Goal: Task Accomplishment & Management: Use online tool/utility

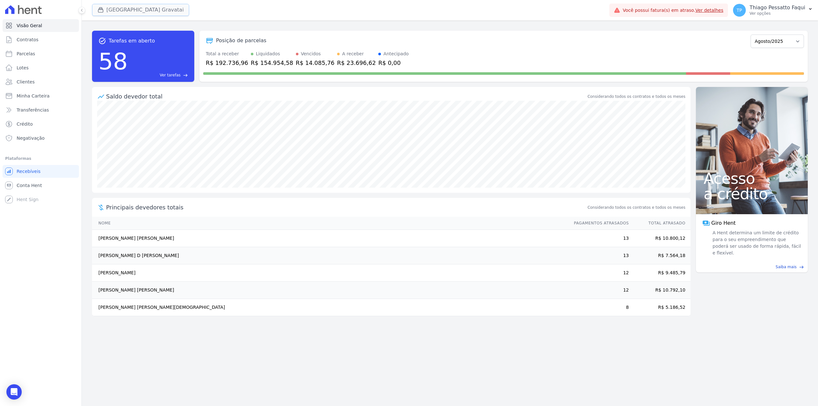
click at [137, 13] on button "[GEOGRAPHIC_DATA] Gravatai" at bounding box center [140, 10] width 97 height 12
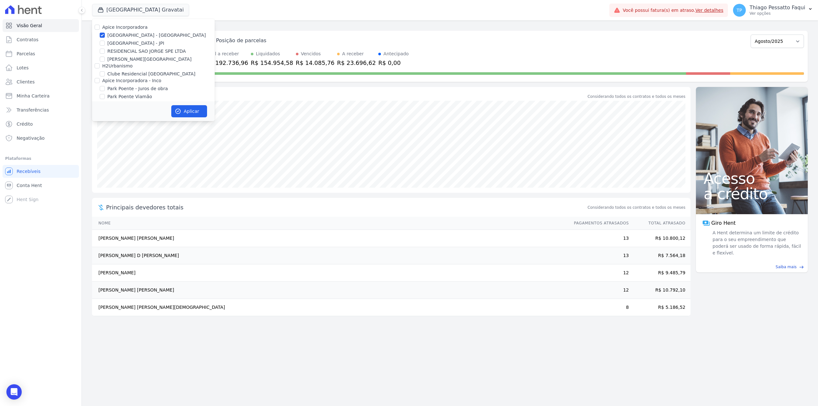
click at [120, 33] on label "[GEOGRAPHIC_DATA] - [GEOGRAPHIC_DATA]" at bounding box center [156, 35] width 98 height 7
click at [105, 33] on input "[GEOGRAPHIC_DATA] - [GEOGRAPHIC_DATA]" at bounding box center [102, 35] width 5 height 5
checkbox input "false"
click at [129, 80] on label "Apice Incorporadora - Inco" at bounding box center [131, 80] width 59 height 5
click at [100, 80] on input "Apice Incorporadora - Inco" at bounding box center [97, 80] width 5 height 5
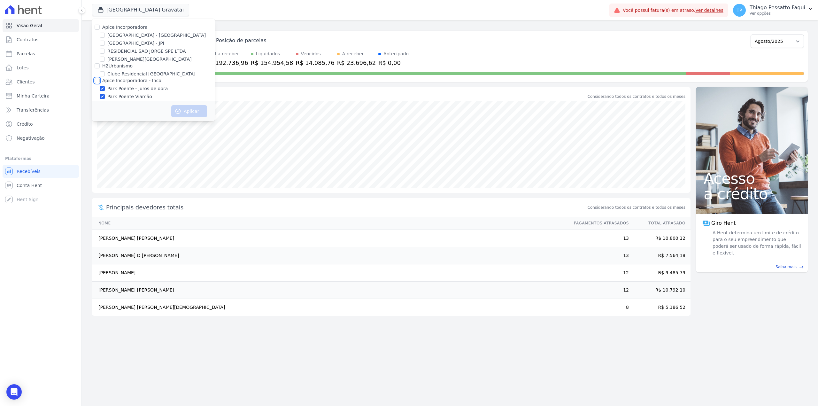
checkbox input "true"
click at [196, 108] on button "Aplicar" at bounding box center [189, 111] width 36 height 12
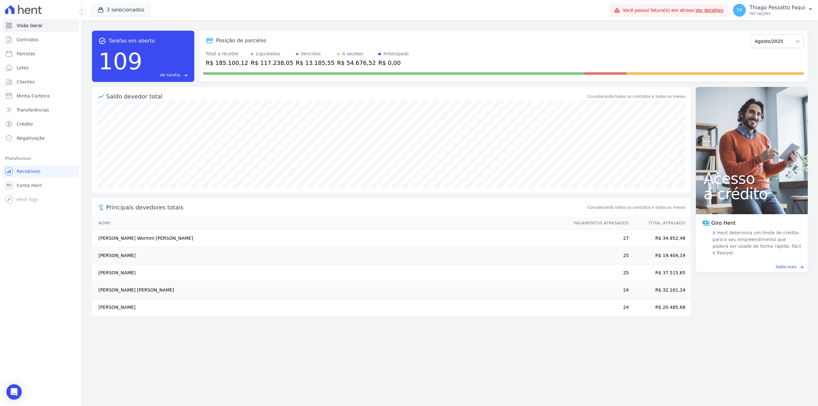
click at [39, 81] on link "Clientes" at bounding box center [41, 81] width 76 height 13
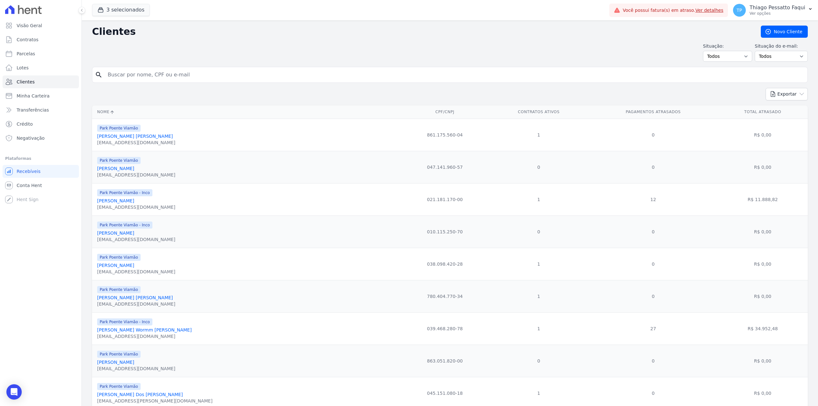
click at [189, 72] on input "search" at bounding box center [454, 74] width 701 height 13
type input "[PERSON_NAME]"
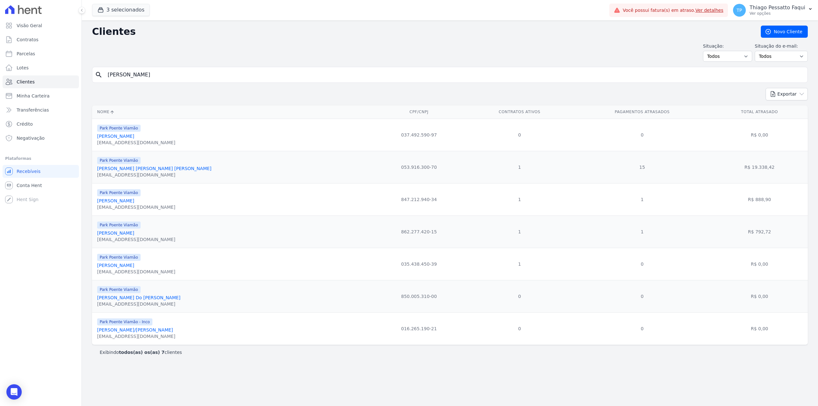
click at [127, 268] on link "[PERSON_NAME]" at bounding box center [115, 264] width 37 height 5
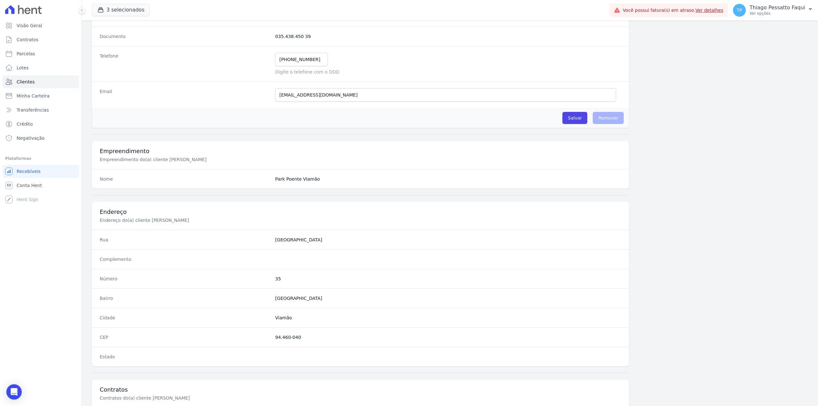
scroll to position [195, 0]
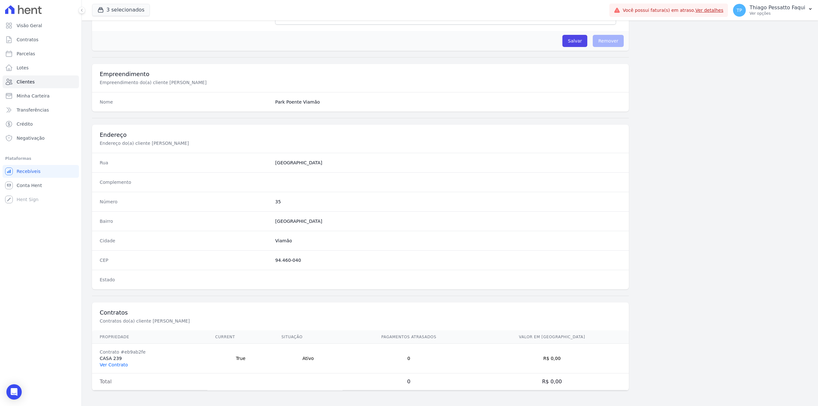
click at [116, 364] on link "Ver Contrato" at bounding box center [114, 364] width 28 height 5
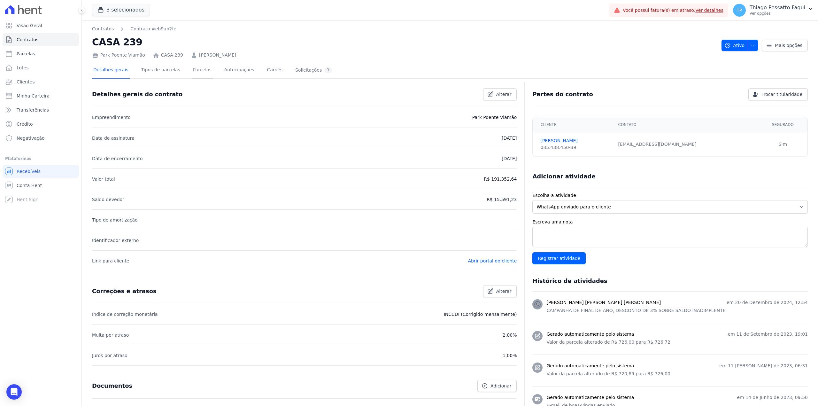
click at [199, 72] on link "Parcelas" at bounding box center [202, 70] width 21 height 17
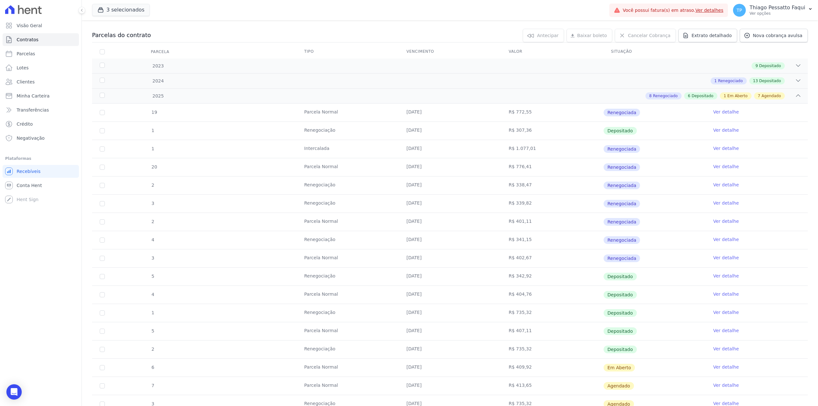
scroll to position [213, 0]
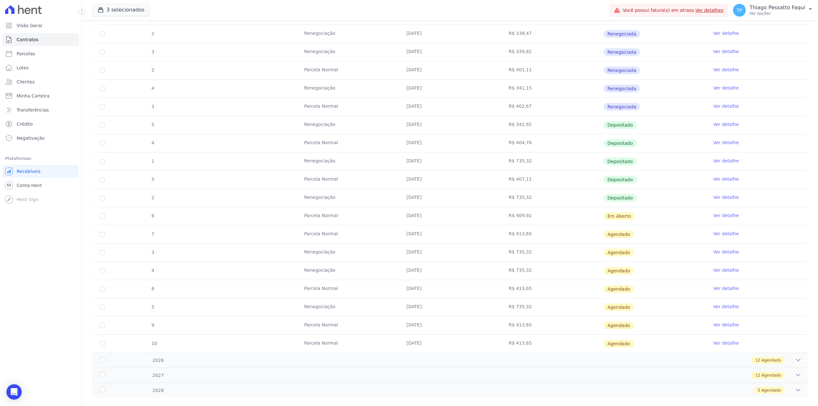
click at [479, 217] on td "[DATE]" at bounding box center [450, 216] width 102 height 18
click at [510, 210] on td "R$ 409,92" at bounding box center [552, 216] width 102 height 18
click at [521, 204] on td "R$ 735,32" at bounding box center [552, 198] width 102 height 18
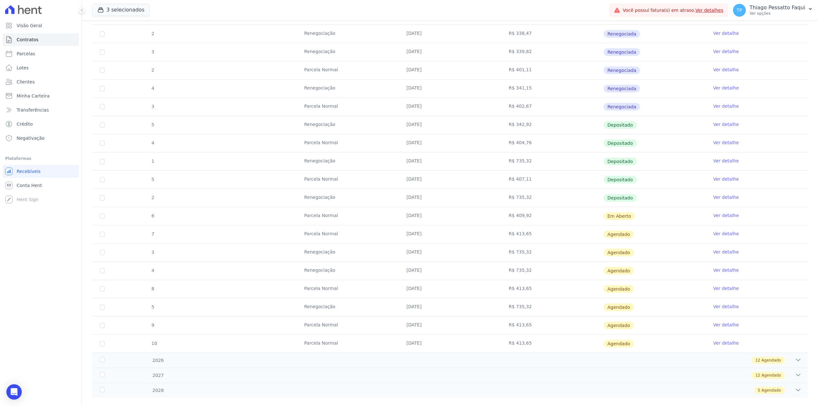
click at [521, 204] on td "R$ 735,32" at bounding box center [552, 198] width 102 height 18
click at [533, 217] on td "R$ 409,92" at bounding box center [552, 216] width 102 height 18
click at [514, 215] on td "R$ 409,92" at bounding box center [552, 216] width 102 height 18
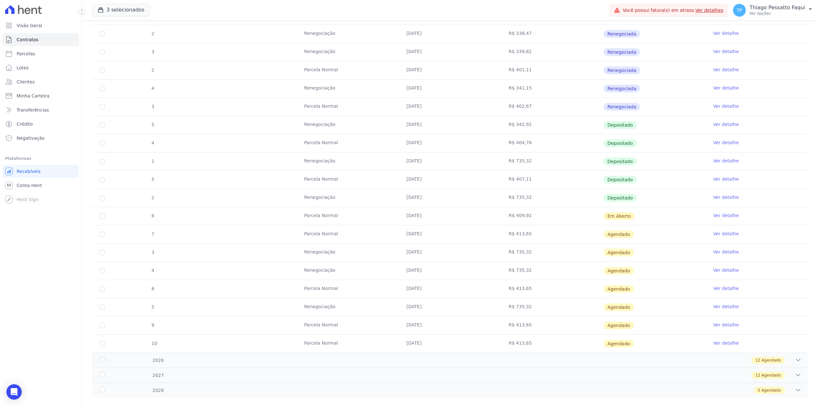
click at [514, 215] on td "R$ 409,92" at bounding box center [552, 216] width 102 height 18
click at [489, 236] on td "[DATE]" at bounding box center [450, 234] width 102 height 18
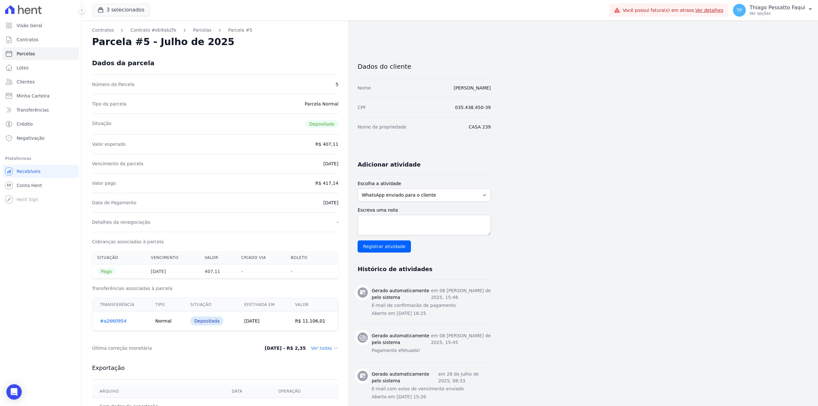
scroll to position [42, 0]
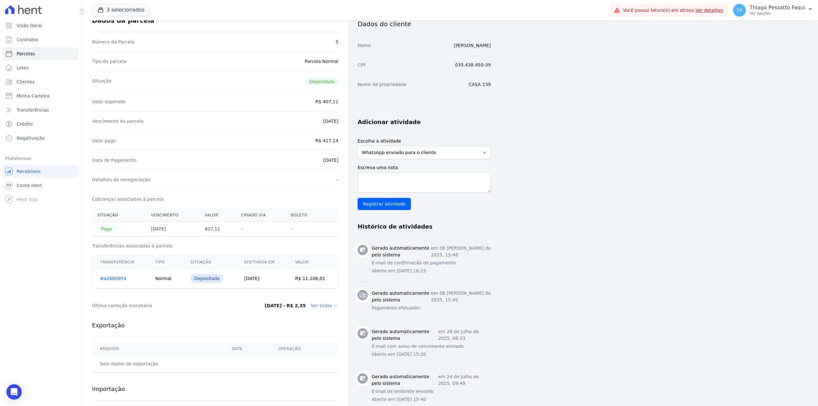
click at [265, 278] on td "[DATE]" at bounding box center [262, 278] width 51 height 19
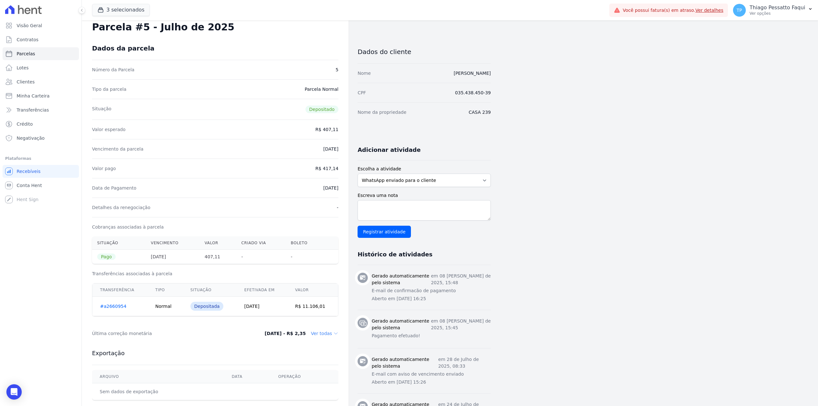
scroll to position [0, 0]
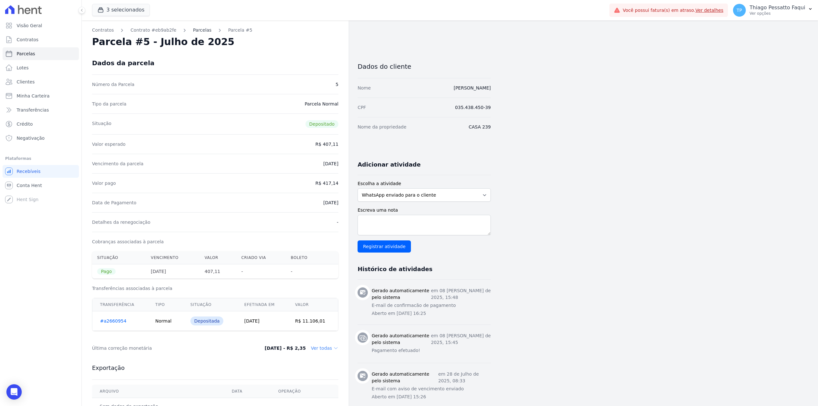
click at [194, 33] on link "Parcelas" at bounding box center [202, 30] width 19 height 7
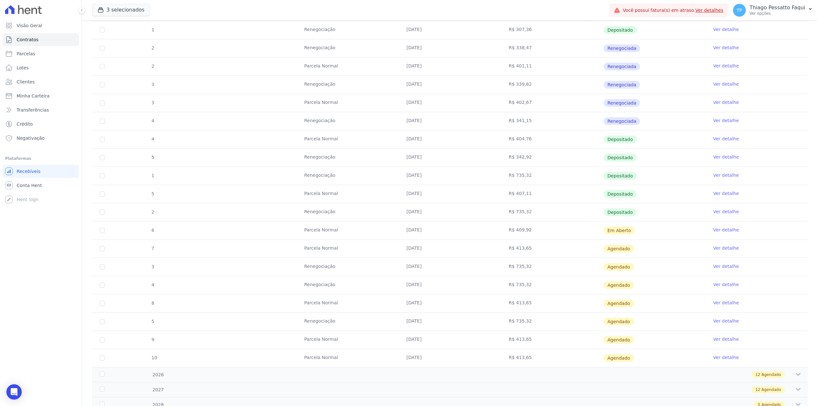
scroll to position [226, 0]
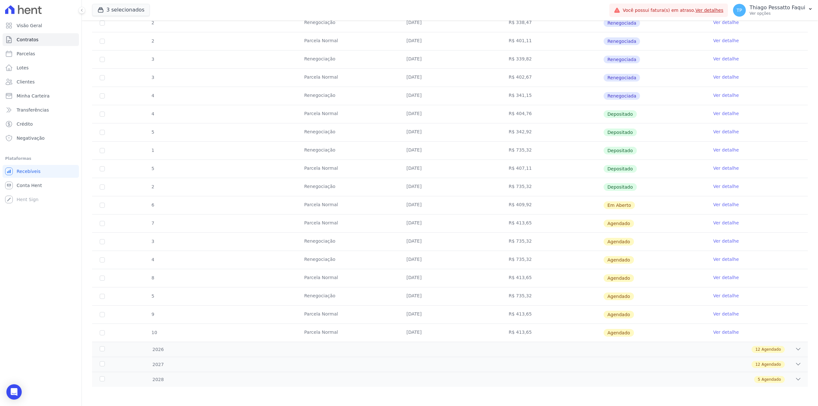
click at [720, 183] on link "Ver detalhe" at bounding box center [726, 186] width 26 height 6
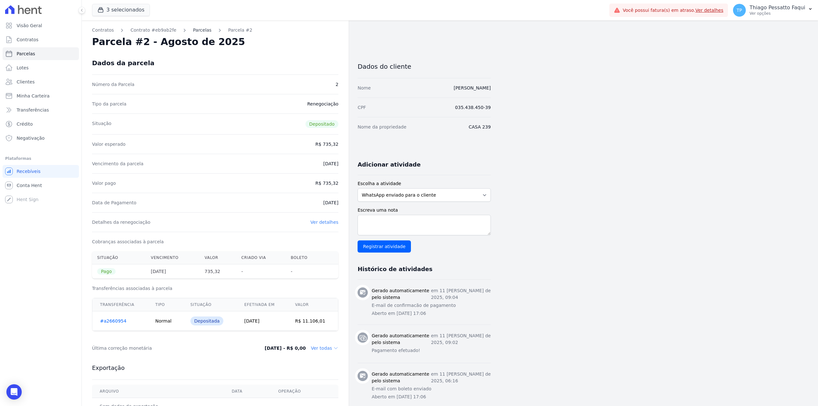
click at [195, 28] on link "Parcelas" at bounding box center [202, 30] width 19 height 7
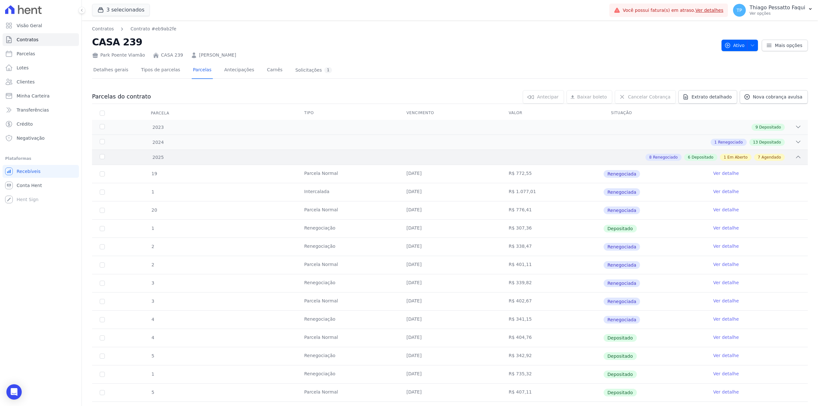
click at [452, 161] on div "8 Renegociado 6 Depositado 1 Em Aberto 7 Agendado" at bounding box center [485, 157] width 632 height 7
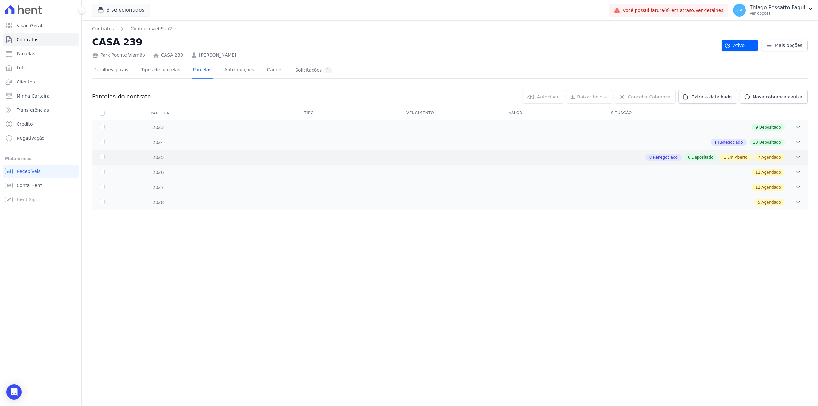
click at [450, 152] on div "2025 8 Renegociado 6 Depositado 1 Em Aberto 7 Agendado" at bounding box center [449, 156] width 715 height 15
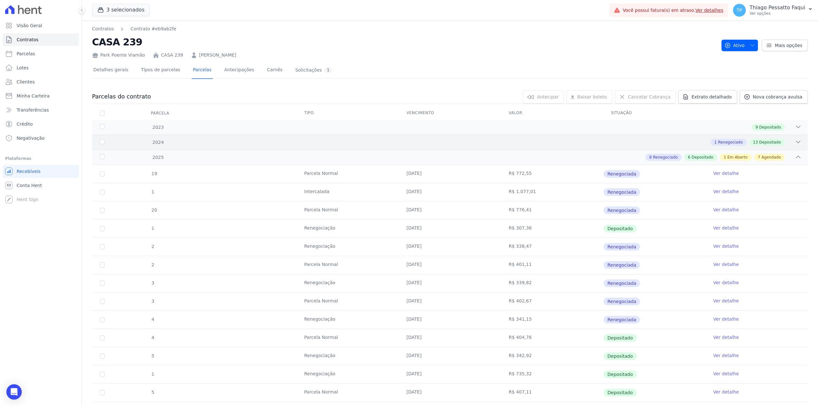
click at [447, 149] on div "2024 1 Renegociado 13 Depositado" at bounding box center [449, 141] width 715 height 15
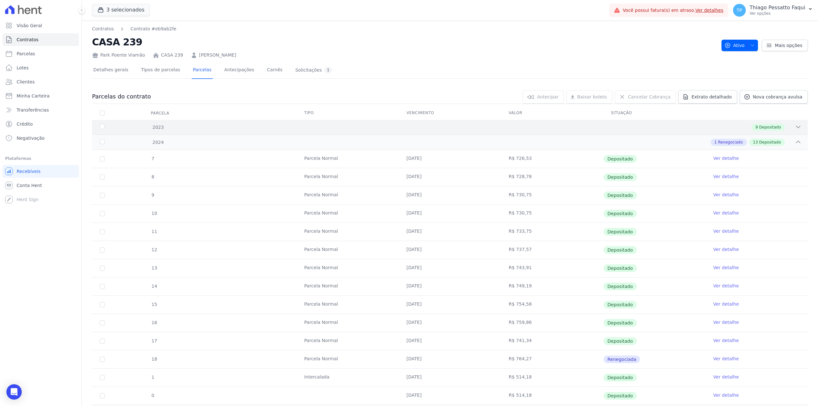
click at [359, 131] on div "9 Depositado" at bounding box center [485, 127] width 632 height 7
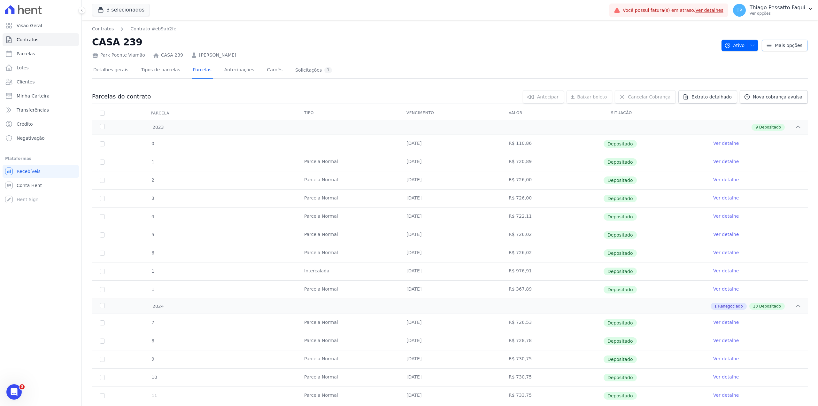
click at [787, 50] on link "Mais opções" at bounding box center [784, 45] width 46 height 11
click at [791, 46] on span "Mais opções" at bounding box center [787, 45] width 27 height 6
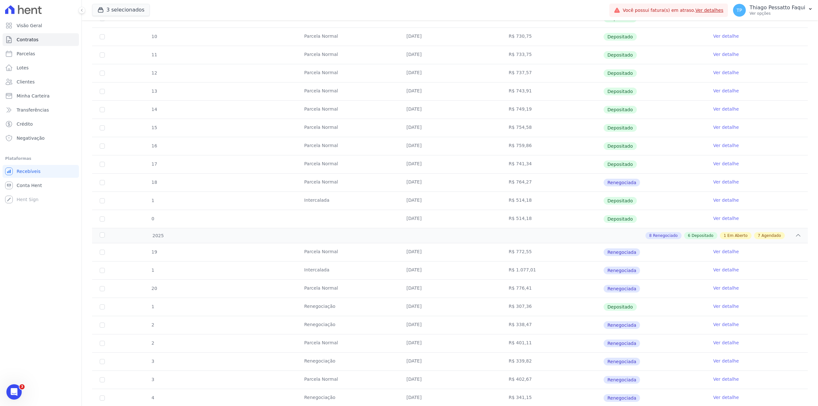
scroll to position [648, 0]
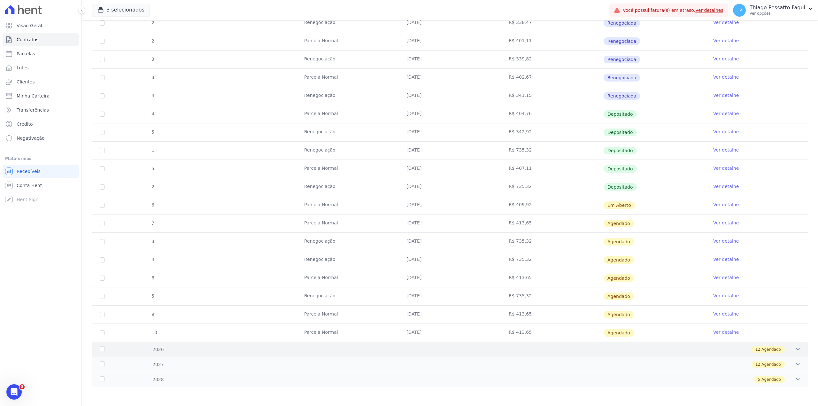
click at [715, 350] on div "12 Agendado" at bounding box center [485, 349] width 632 height 7
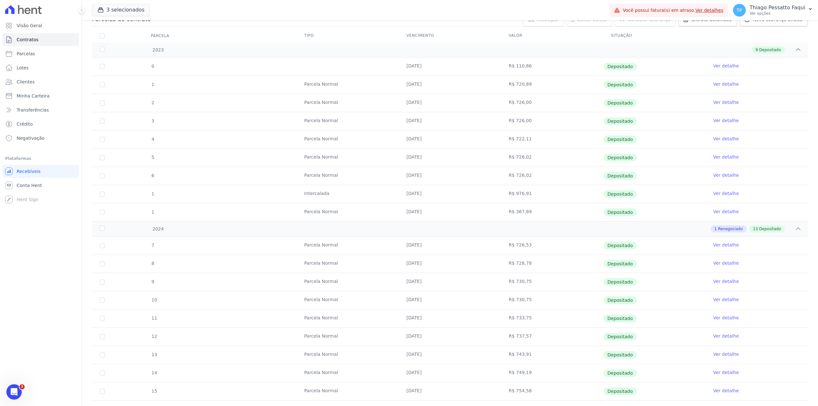
scroll to position [0, 0]
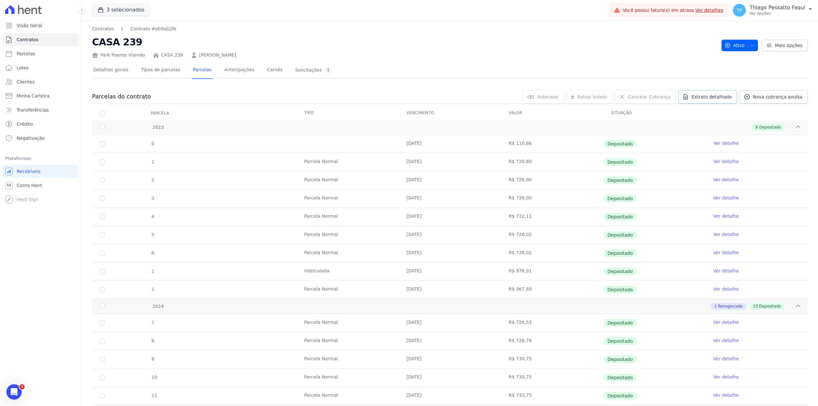
click at [701, 97] on span "Extrato detalhado" at bounding box center [711, 97] width 40 height 6
click at [783, 96] on span "Exportar PDF" at bounding box center [797, 97] width 34 height 6
